Goal: Check status: Check status

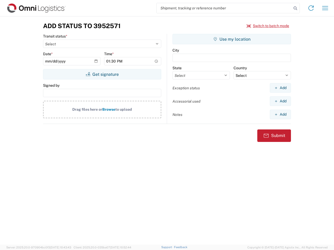
click at [224, 8] on input "search" at bounding box center [224, 8] width 135 height 10
click at [295, 8] on icon at bounding box center [295, 8] width 7 height 7
click at [311, 8] on icon at bounding box center [311, 8] width 8 height 8
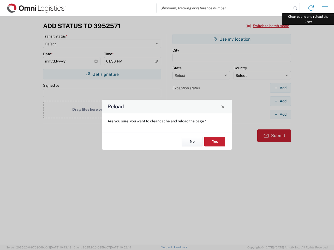
click at [325, 8] on div "Reload Are you sure, you want to clear cache and reload the page? No Yes" at bounding box center [167, 125] width 334 height 250
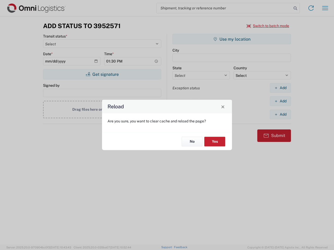
click at [268, 26] on div "Reload Are you sure, you want to clear cache and reload the page? No Yes" at bounding box center [167, 125] width 334 height 250
click at [102, 74] on div "Reload Are you sure, you want to clear cache and reload the page? No Yes" at bounding box center [167, 125] width 334 height 250
click at [232, 39] on div "Reload Are you sure, you want to clear cache and reload the page? No Yes" at bounding box center [167, 125] width 334 height 250
click at [280, 88] on div "Reload Are you sure, you want to clear cache and reload the page? No Yes" at bounding box center [167, 125] width 334 height 250
click at [280, 101] on div "Reload Are you sure, you want to clear cache and reload the page? No Yes" at bounding box center [167, 125] width 334 height 250
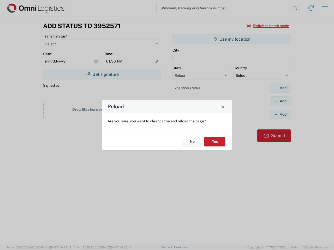
click at [280, 115] on div "Reload Are you sure, you want to clear cache and reload the page? No Yes" at bounding box center [167, 125] width 334 height 250
